Goal: Find contact information: Find contact information

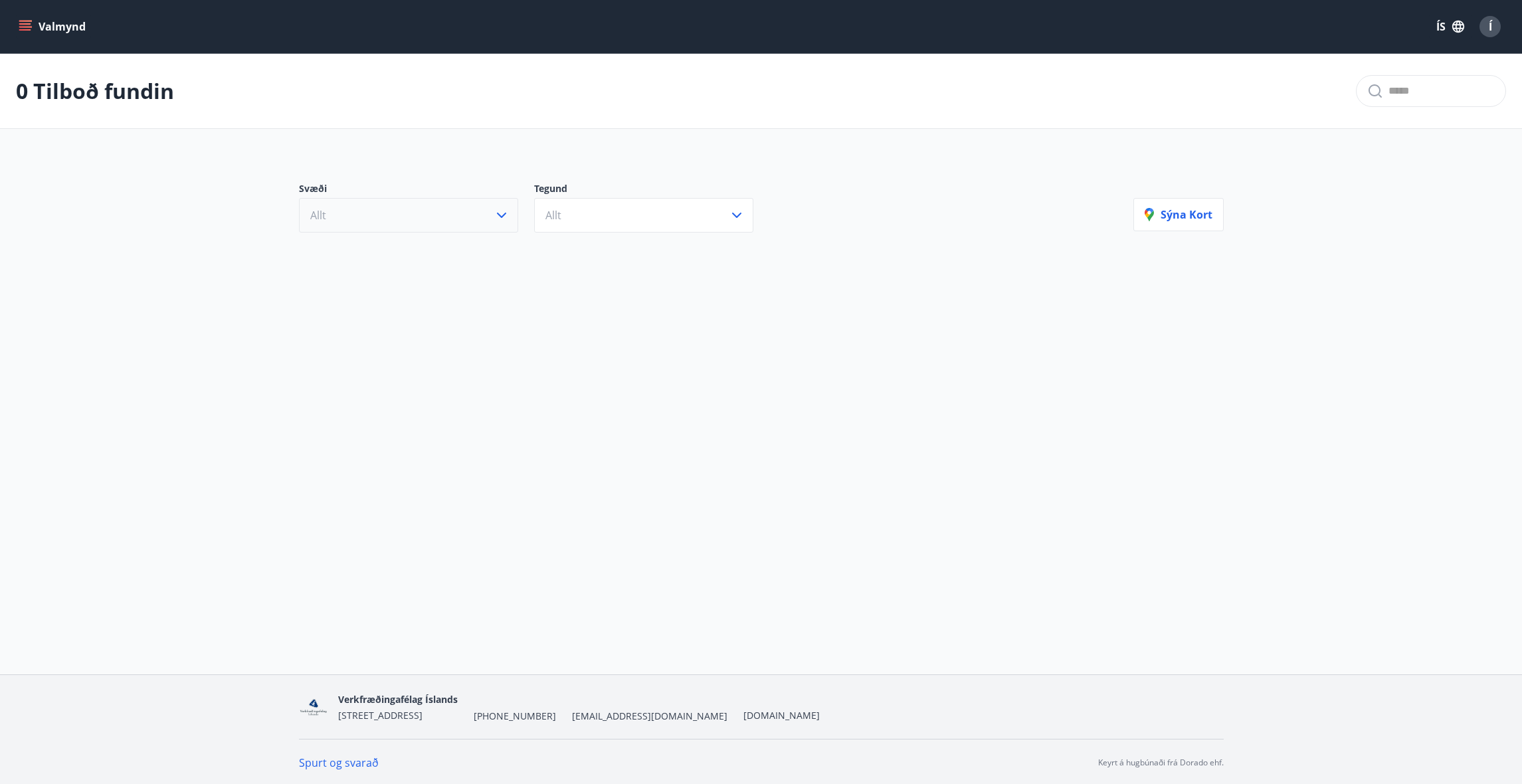
click at [447, 217] on button "Allt" at bounding box center [409, 215] width 219 height 34
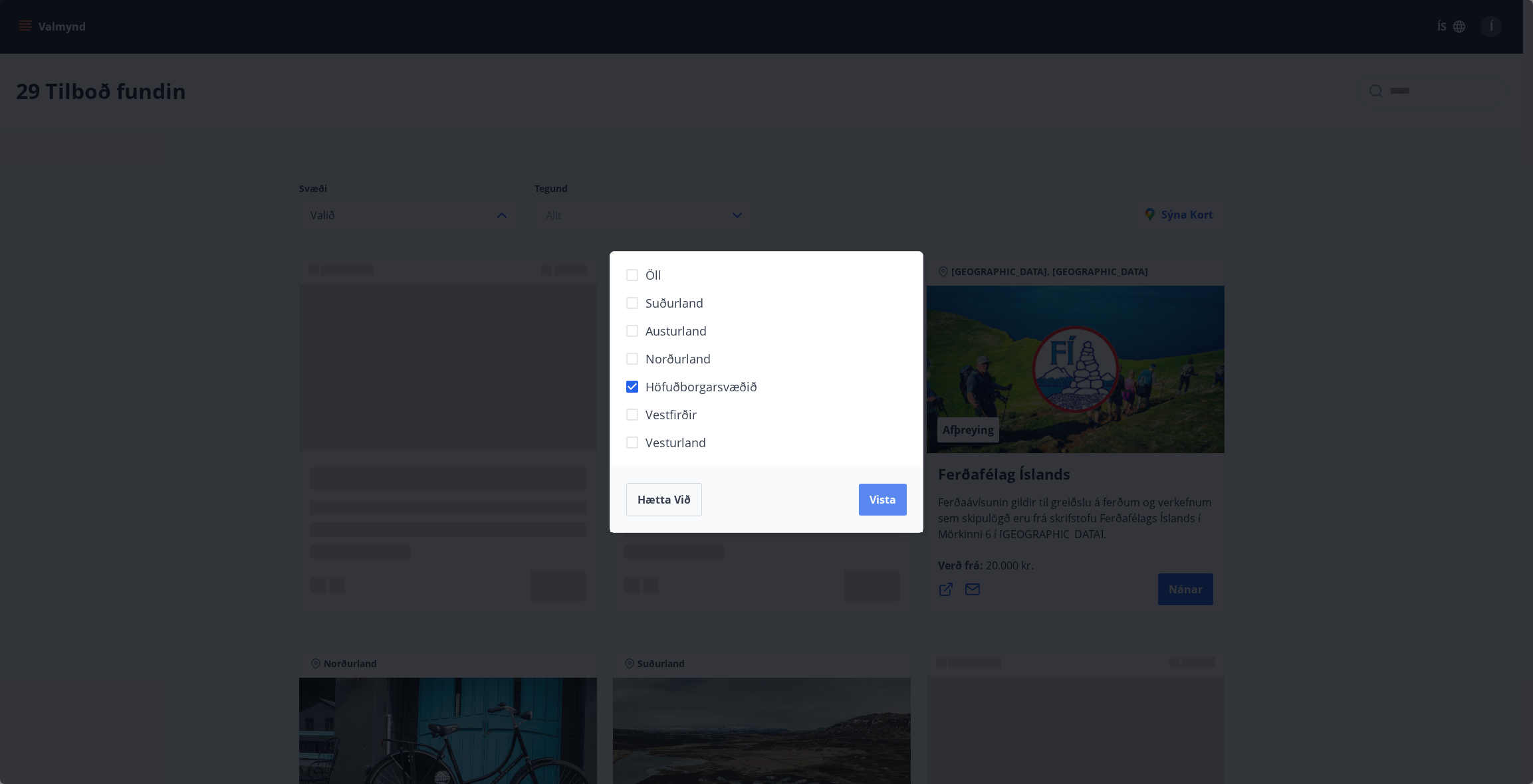
click at [890, 505] on span "Vista" at bounding box center [883, 499] width 27 height 14
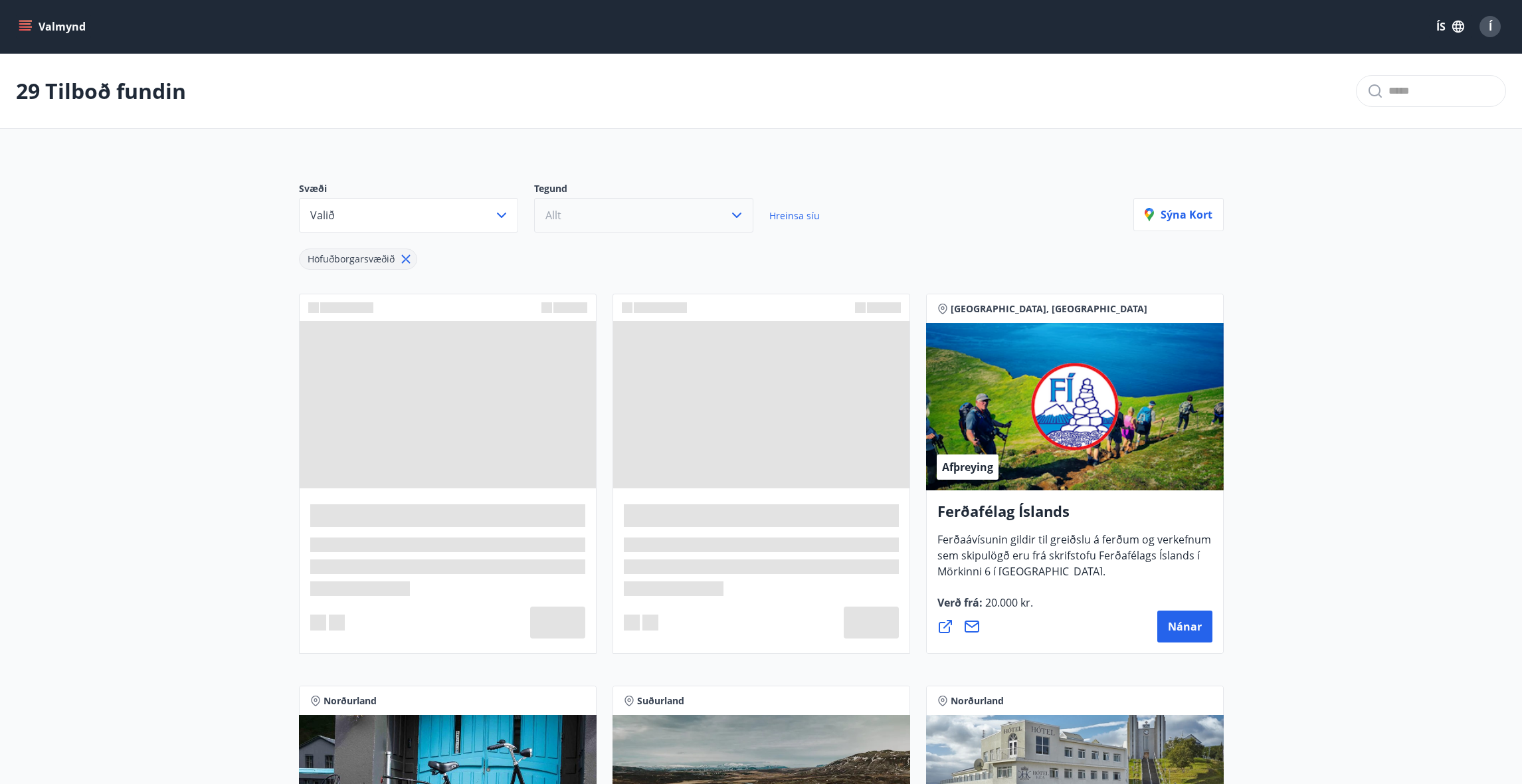
click at [597, 214] on button "Allt" at bounding box center [644, 215] width 219 height 34
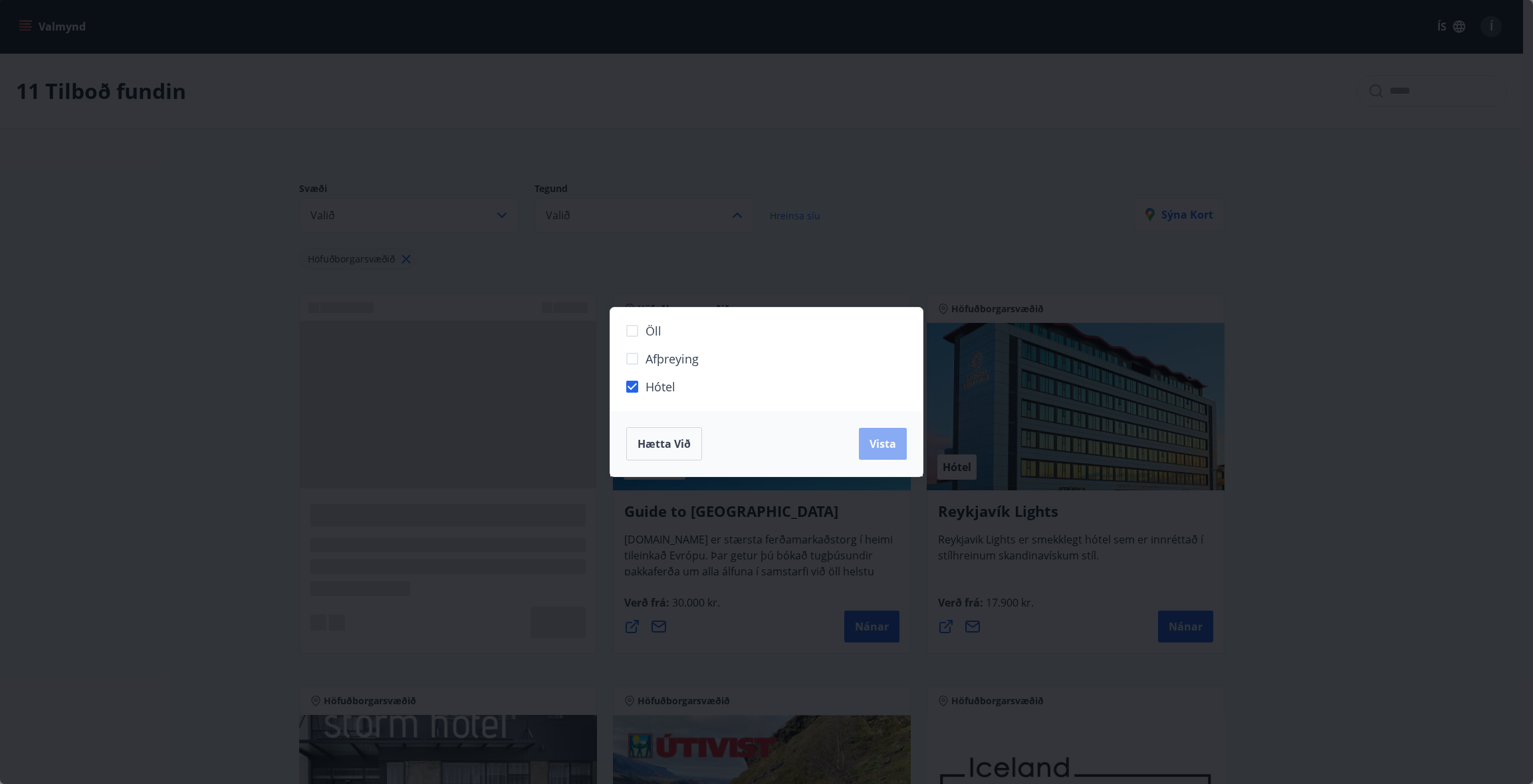
click at [887, 441] on span "Vista" at bounding box center [883, 443] width 27 height 14
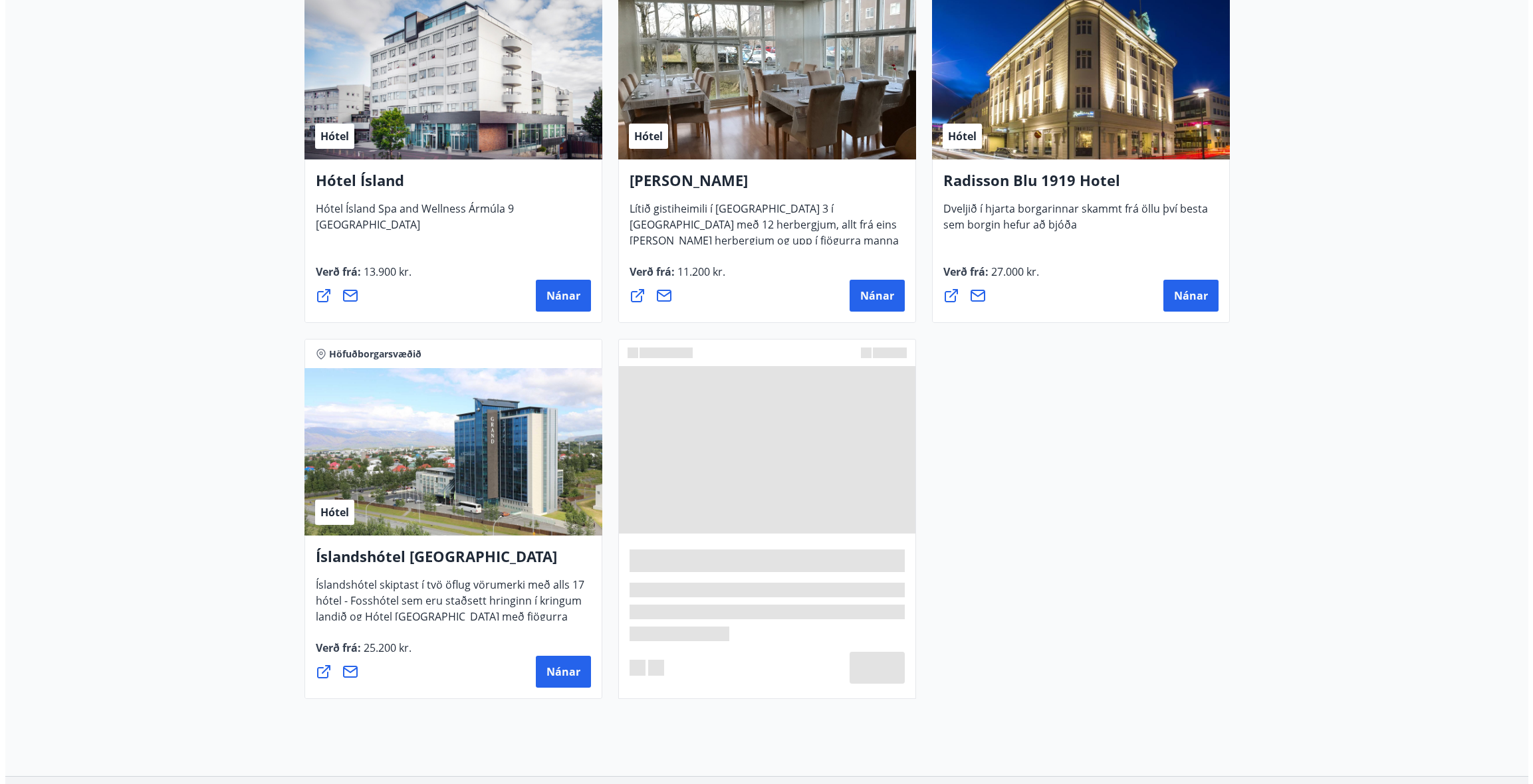
scroll to position [731, 0]
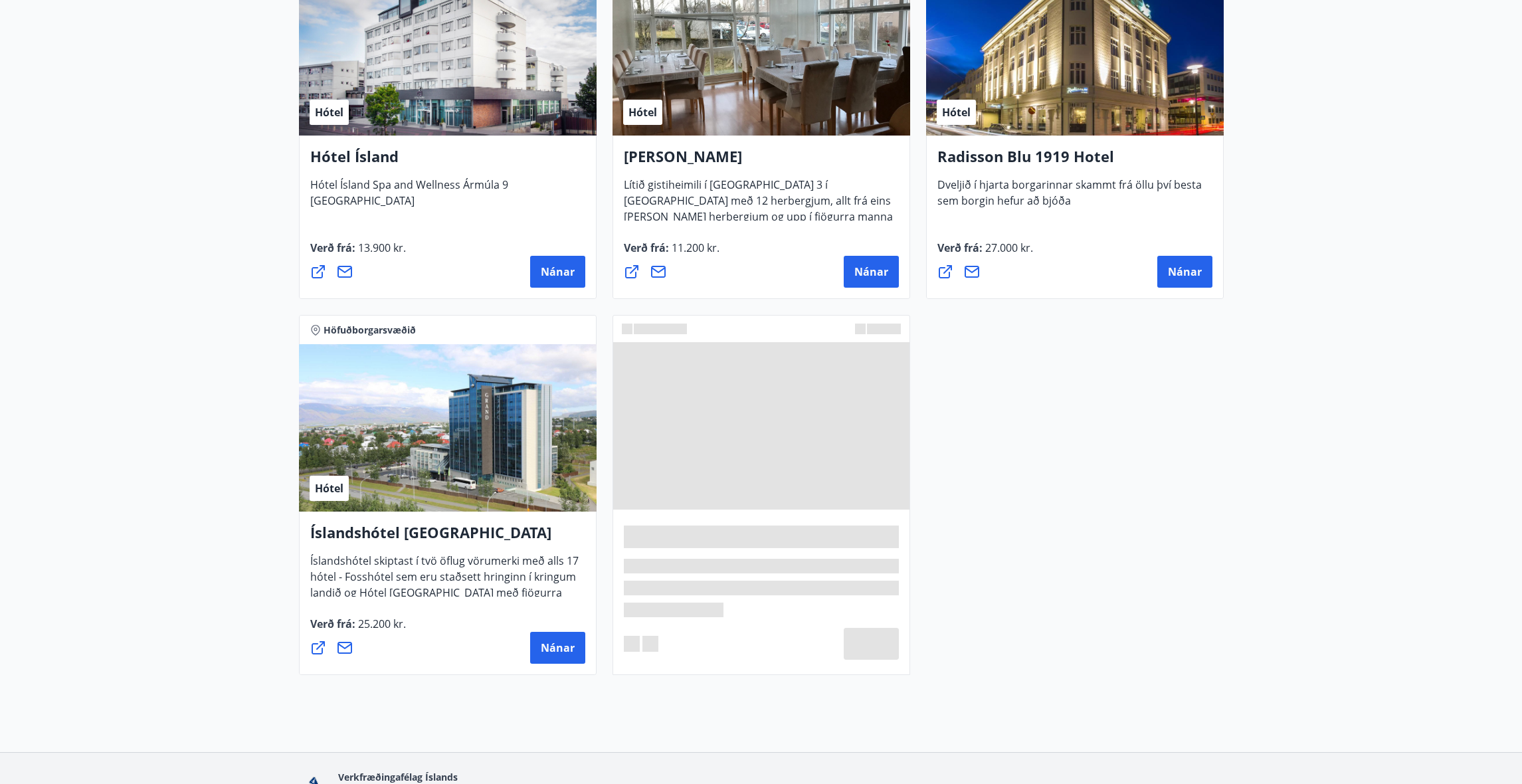
click at [478, 488] on div "Hótel" at bounding box center [448, 428] width 298 height 167
click at [558, 655] on span "Nánar" at bounding box center [557, 647] width 34 height 14
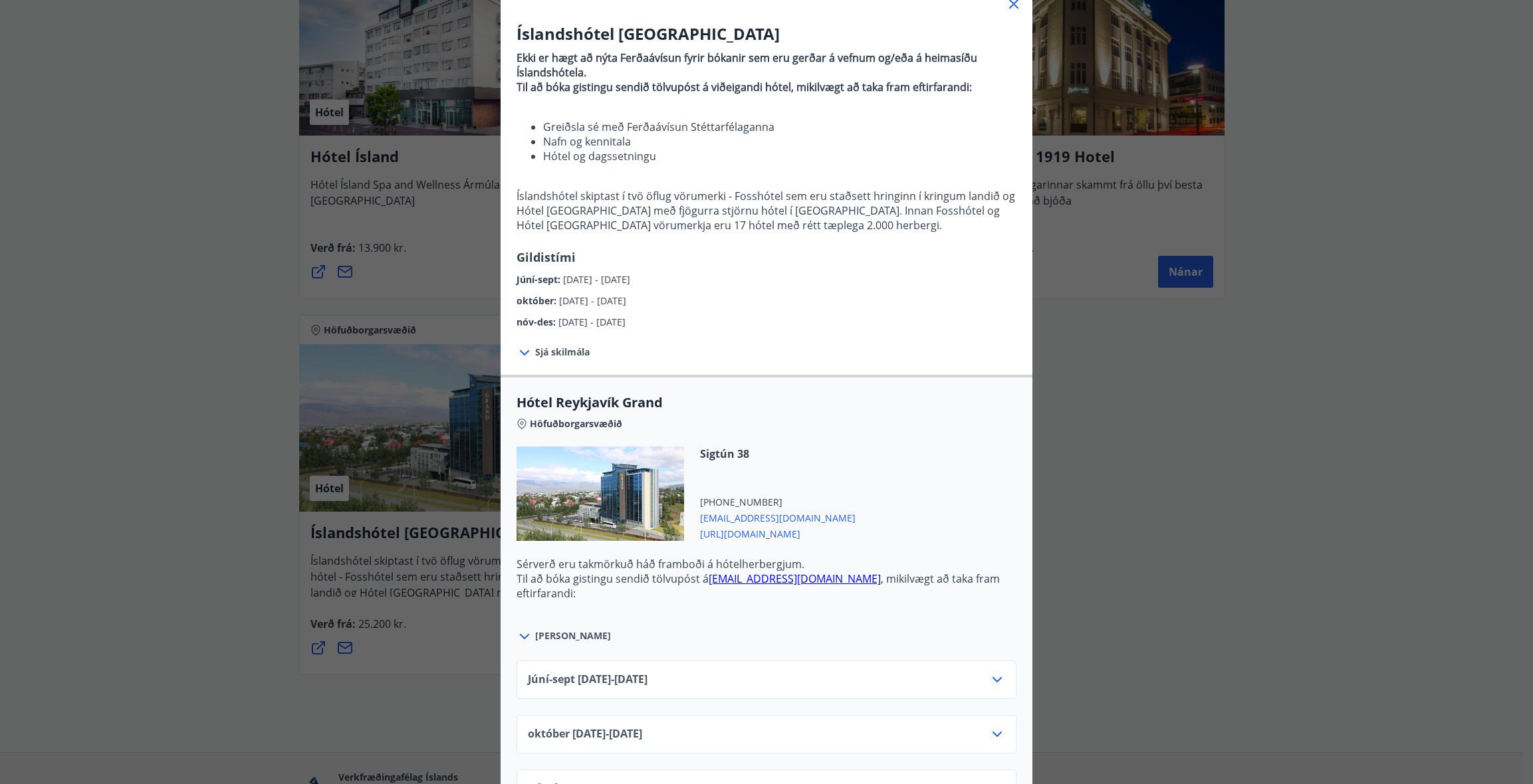
scroll to position [332, 0]
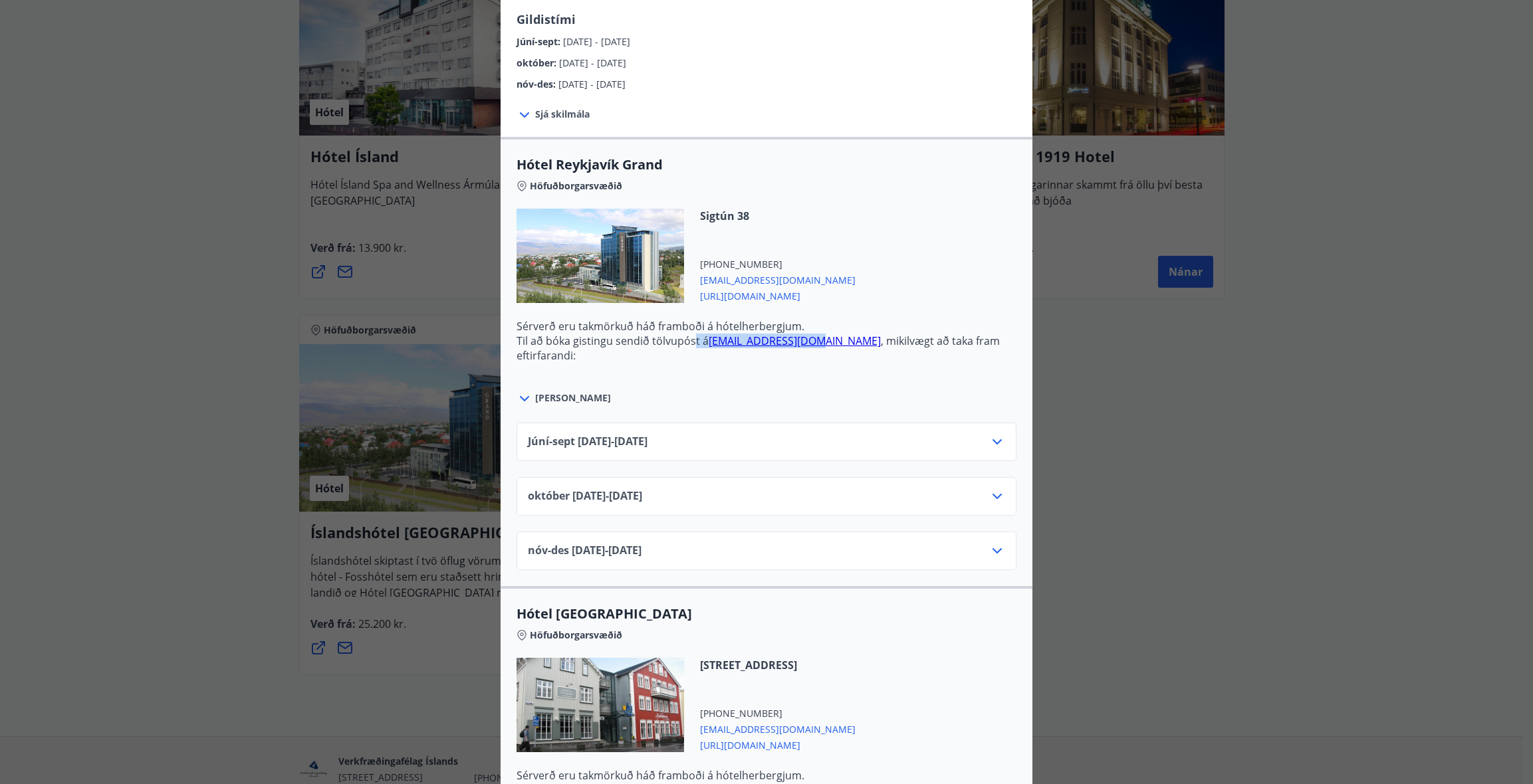
drag, startPoint x: 695, startPoint y: 339, endPoint x: 807, endPoint y: 338, distance: 112.0
click at [807, 338] on p "Til að bóka gistingu sendið tölvupóst á [EMAIL_ADDRESS][DOMAIN_NAME] , mikilvæg…" at bounding box center [766, 348] width 500 height 29
click at [729, 360] on p "Til að bóka gistingu sendið tölvupóst á [EMAIL_ADDRESS][DOMAIN_NAME] , mikilvæg…" at bounding box center [766, 348] width 500 height 29
click at [830, 342] on link "[EMAIL_ADDRESS][DOMAIN_NAME]" at bounding box center [794, 340] width 172 height 14
click at [732, 342] on link "[EMAIL_ADDRESS][DOMAIN_NAME]" at bounding box center [794, 340] width 172 height 14
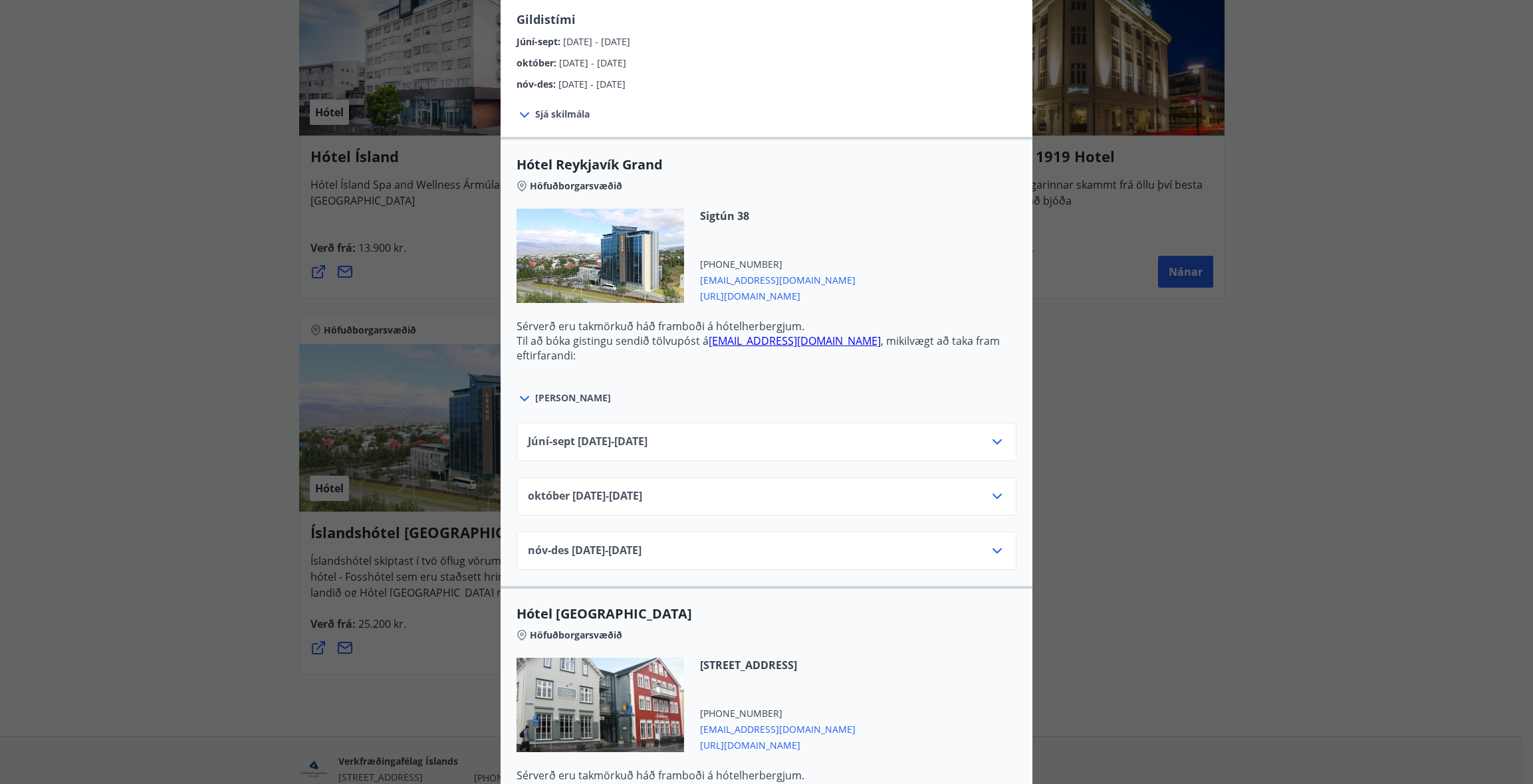
click at [990, 397] on div "[PERSON_NAME]" at bounding box center [766, 391] width 500 height 30
drag, startPoint x: 821, startPoint y: 279, endPoint x: 694, endPoint y: 279, distance: 127.0
click at [694, 279] on div "Sigtún 38 [PHONE_NUMBER] [EMAIL_ADDRESS][DOMAIN_NAME] [URL][DOMAIN_NAME]" at bounding box center [769, 256] width 171 height 94
copy span "[EMAIL_ADDRESS][DOMAIN_NAME]"
click at [896, 261] on div "Sigtún 38 [PHONE_NUMBER] [EMAIL_ADDRESS][DOMAIN_NAME] [URL][DOMAIN_NAME]" at bounding box center [766, 263] width 500 height 110
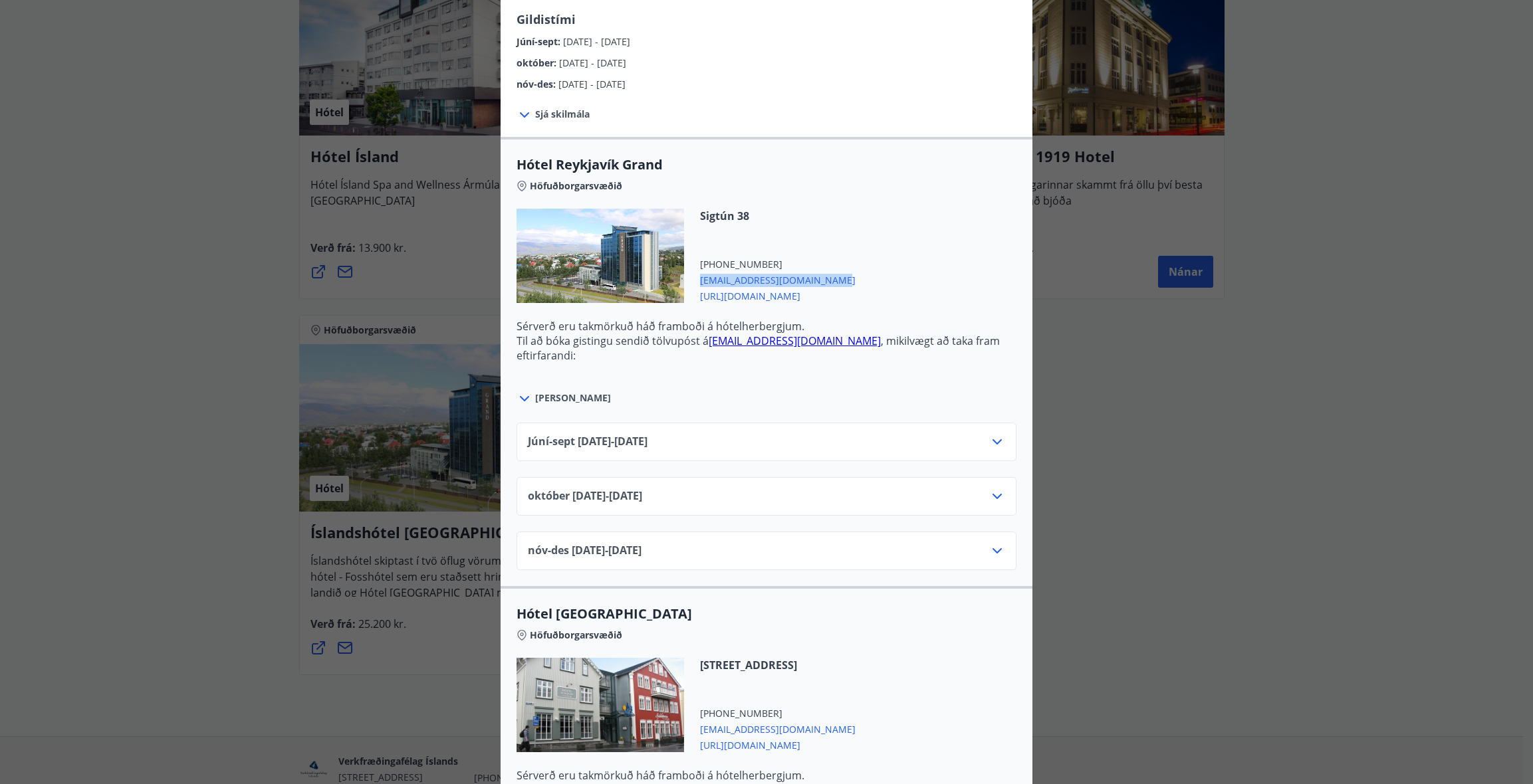
drag, startPoint x: 829, startPoint y: 282, endPoint x: 695, endPoint y: 279, distance: 134.0
click at [695, 279] on div "Sigtún 38 [PHONE_NUMBER] [EMAIL_ADDRESS][DOMAIN_NAME] [URL][DOMAIN_NAME]" at bounding box center [766, 263] width 500 height 110
copy span "[EMAIL_ADDRESS][DOMAIN_NAME]"
